Goal: Task Accomplishment & Management: Manage account settings

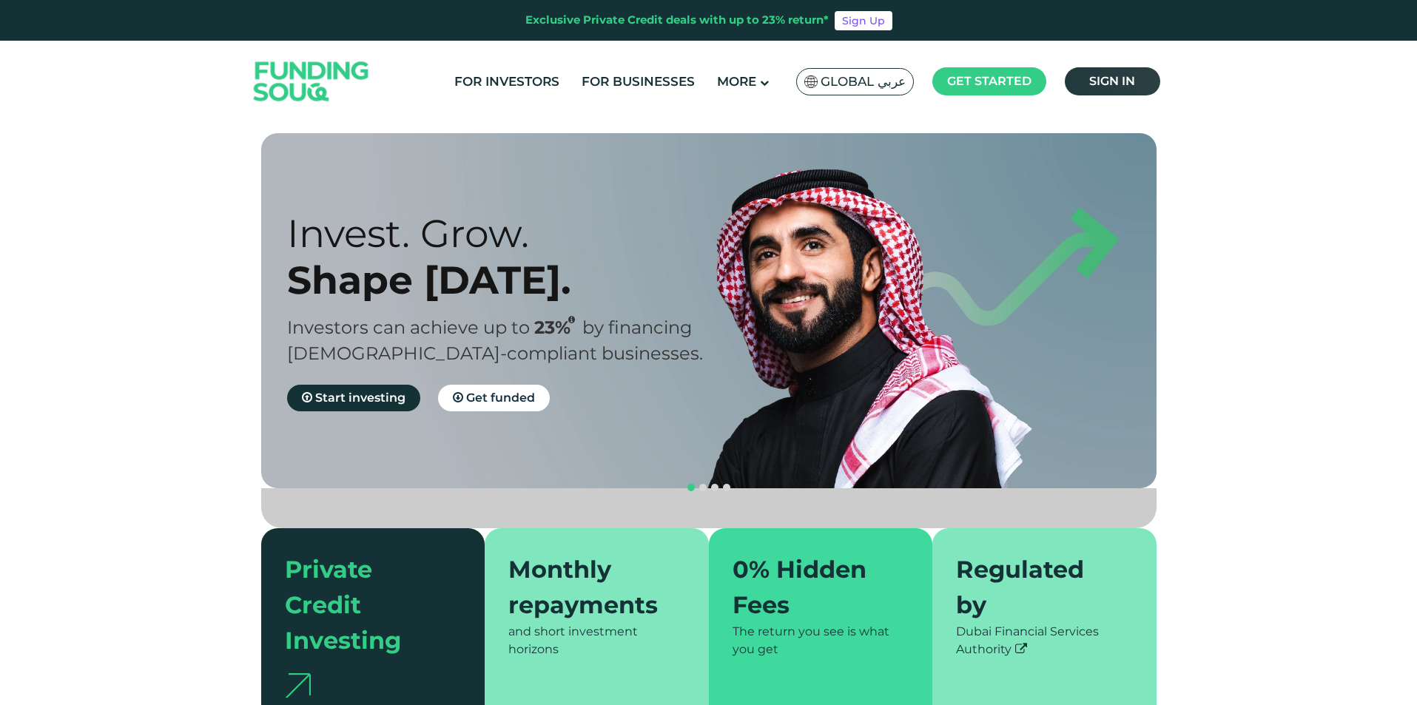
click at [1110, 92] on link "Sign in" at bounding box center [1111, 81] width 95 height 28
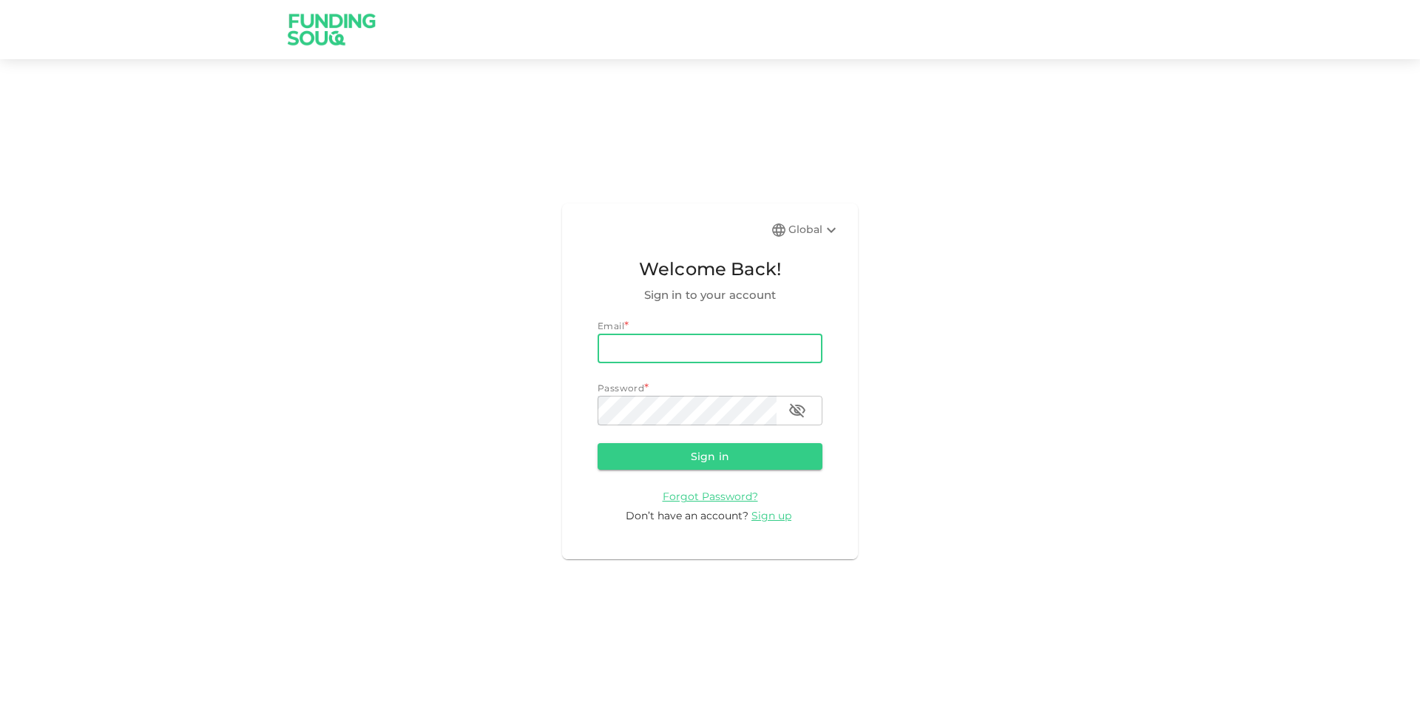
click at [647, 352] on input "email" at bounding box center [710, 349] width 225 height 30
click at [662, 349] on input "email" at bounding box center [710, 349] width 225 height 30
type input "mohamed.ayyash@gmail.com"
click at [598, 443] on button "Sign in" at bounding box center [710, 456] width 225 height 27
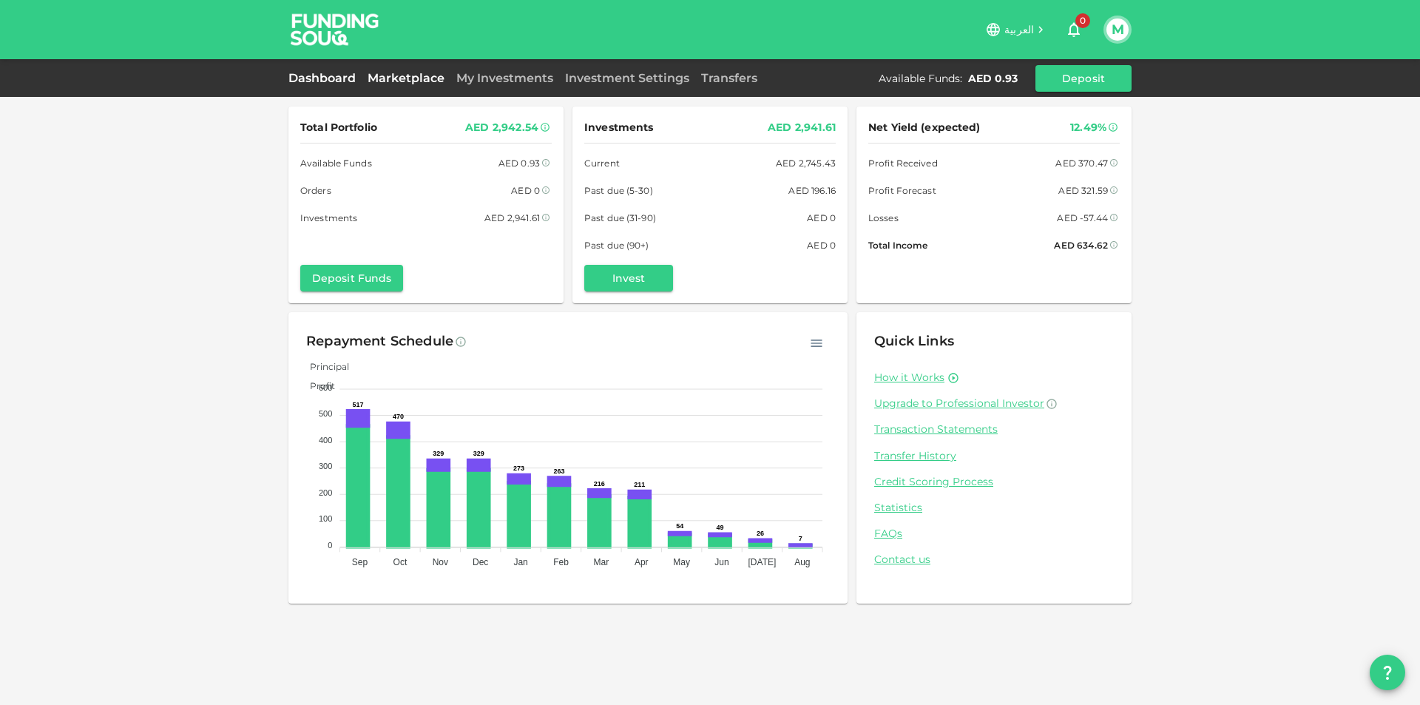
click at [431, 77] on link "Marketplace" at bounding box center [406, 78] width 89 height 14
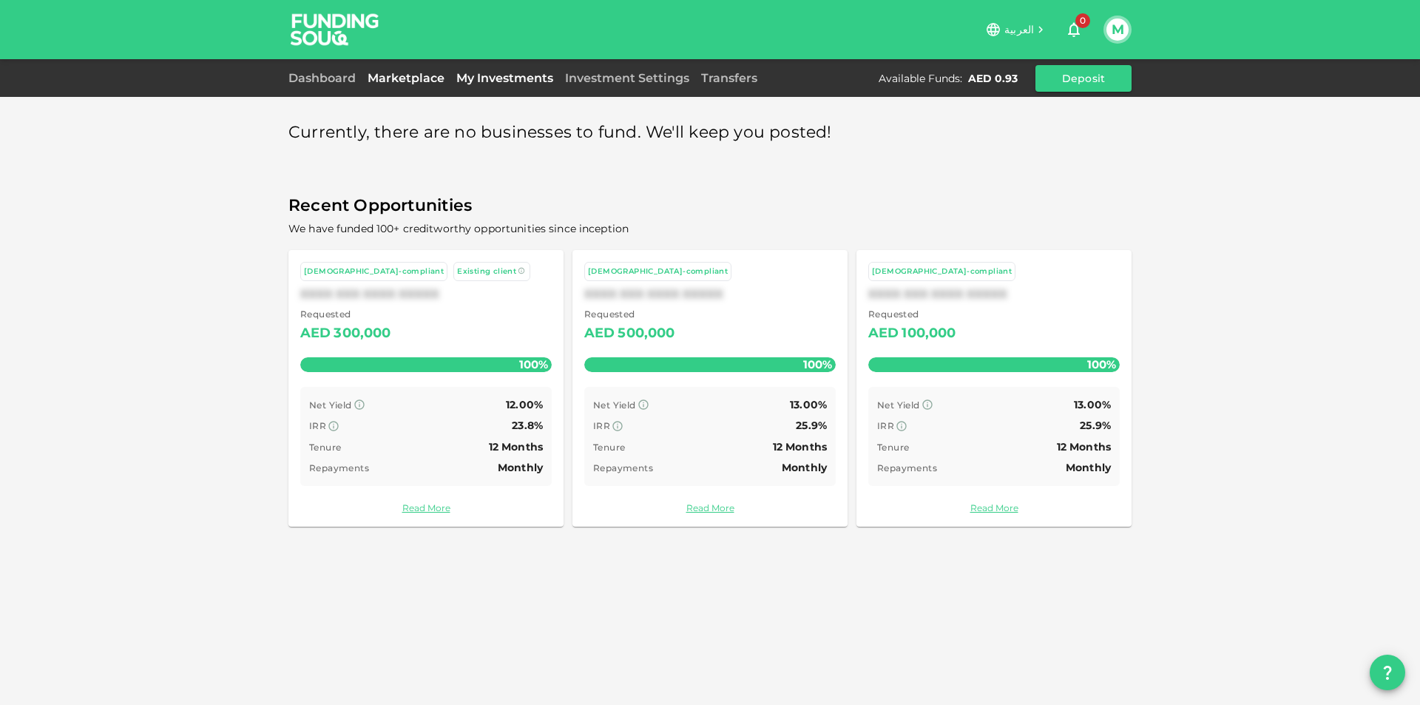
click at [509, 81] on link "My Investments" at bounding box center [504, 78] width 109 height 14
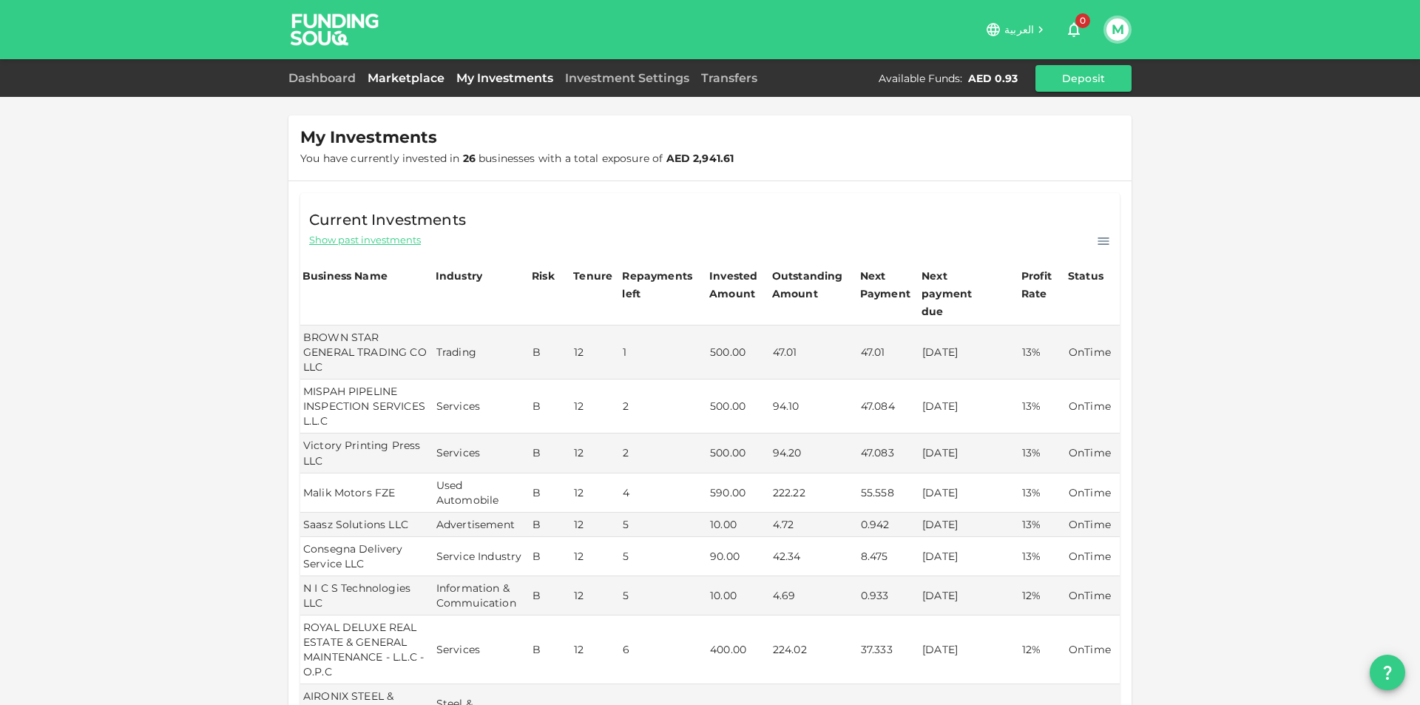
click at [413, 75] on link "Marketplace" at bounding box center [406, 78] width 89 height 14
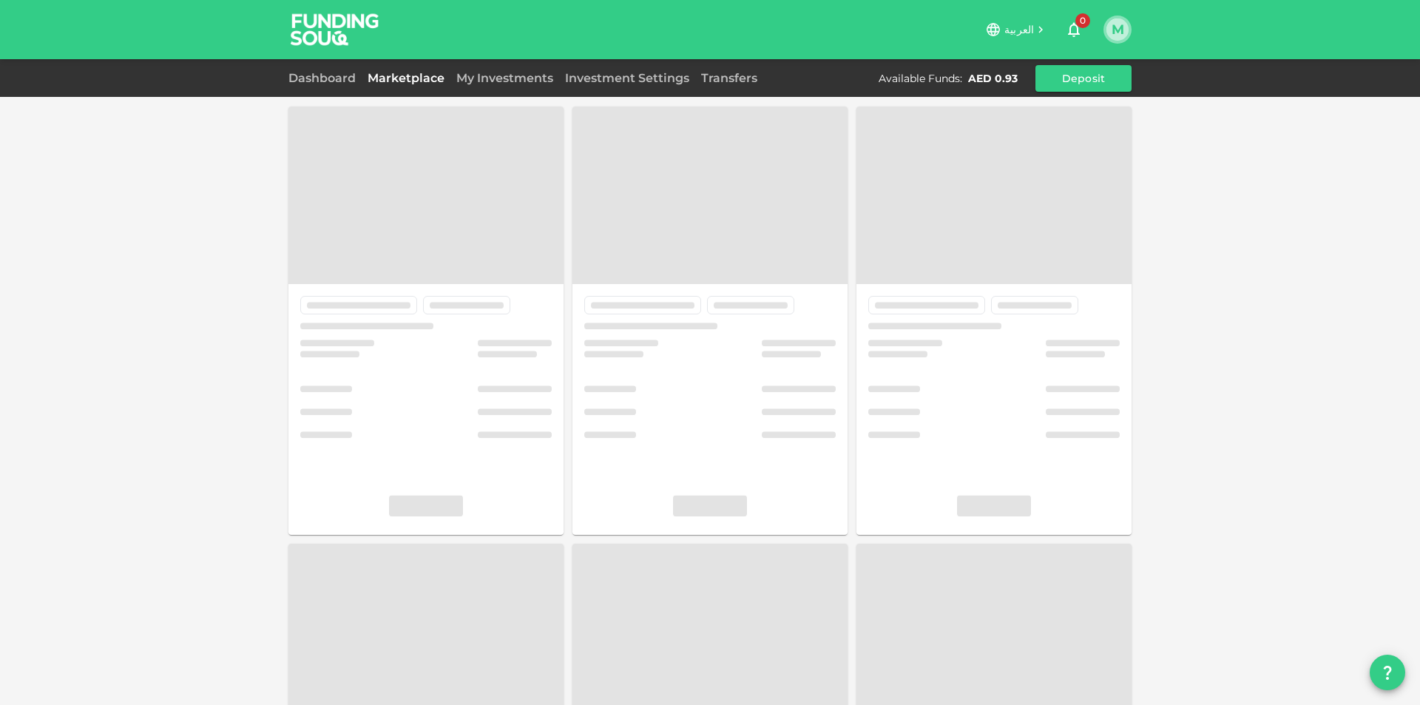
click at [1110, 30] on button "M" at bounding box center [1118, 29] width 22 height 22
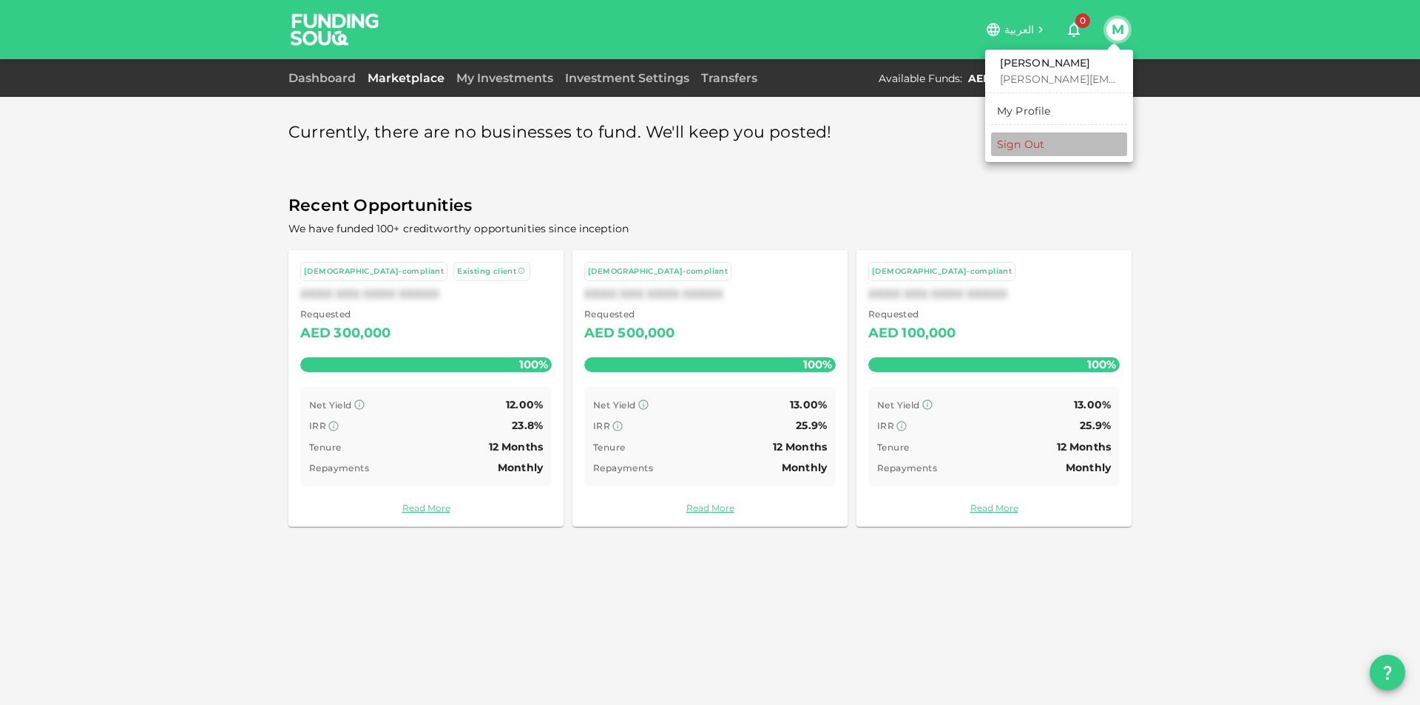
drag, startPoint x: 1022, startPoint y: 149, endPoint x: 650, endPoint y: 66, distance: 381.2
click at [1021, 149] on div "Sign Out" at bounding box center [1020, 144] width 47 height 15
